Goal: Information Seeking & Learning: Compare options

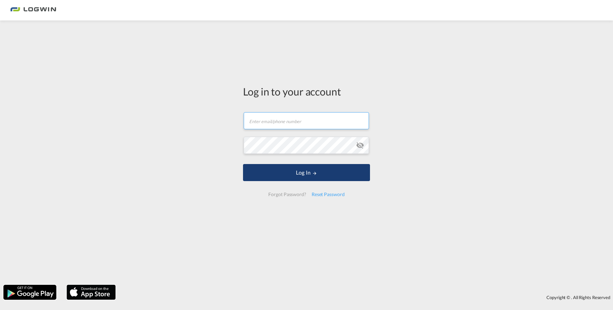
type input "Benjamin.Kasten@logwin-logistics.com"
click at [303, 170] on button "Log In" at bounding box center [306, 172] width 127 height 17
